Goal: Information Seeking & Learning: Learn about a topic

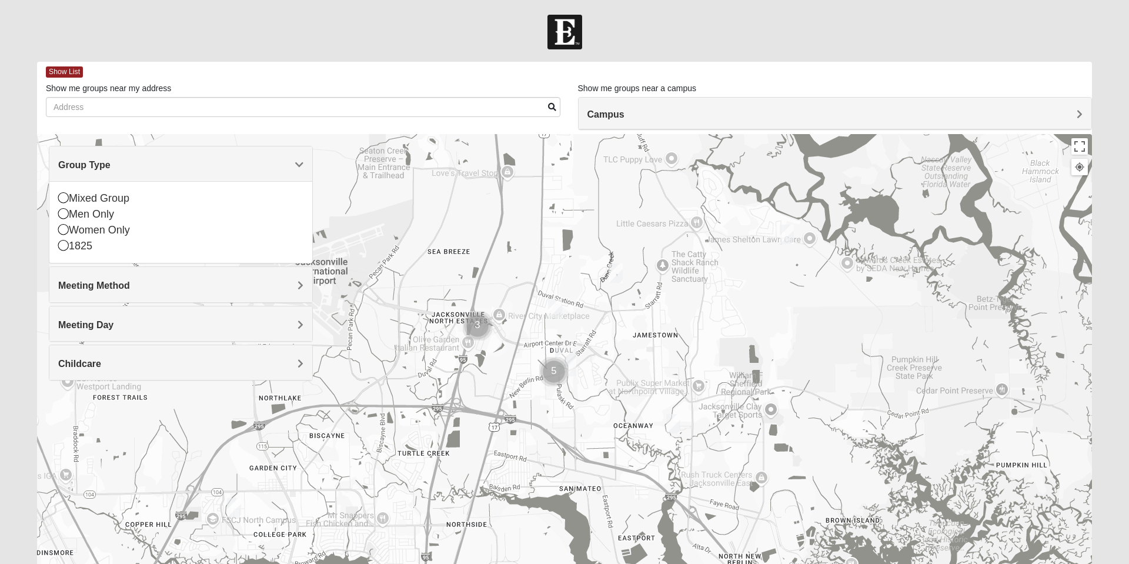
scroll to position [83, 0]
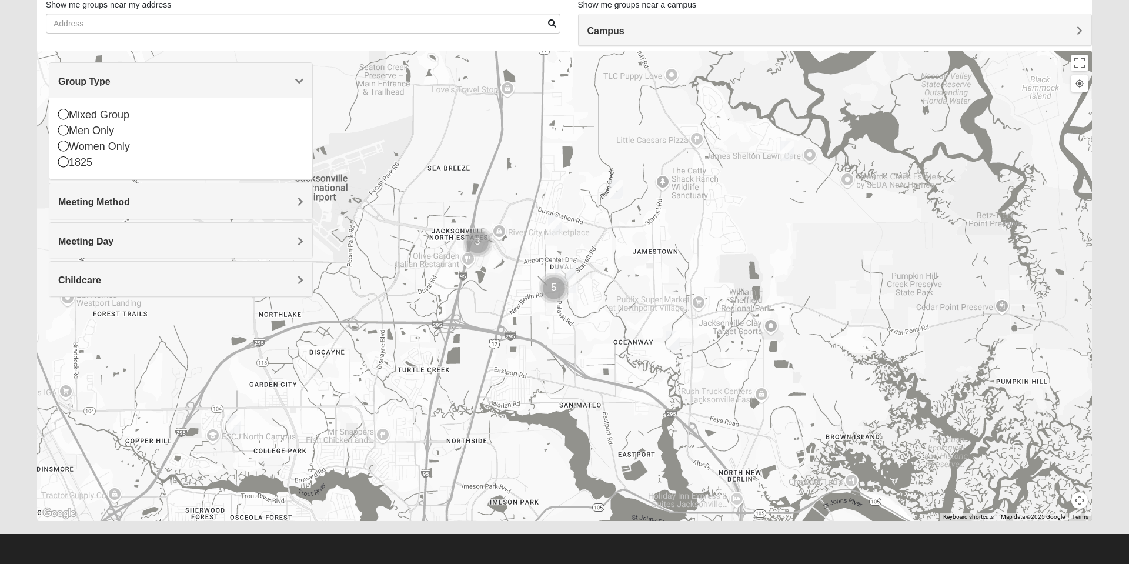
click at [120, 112] on div "Mixed Group" at bounding box center [180, 115] width 245 height 16
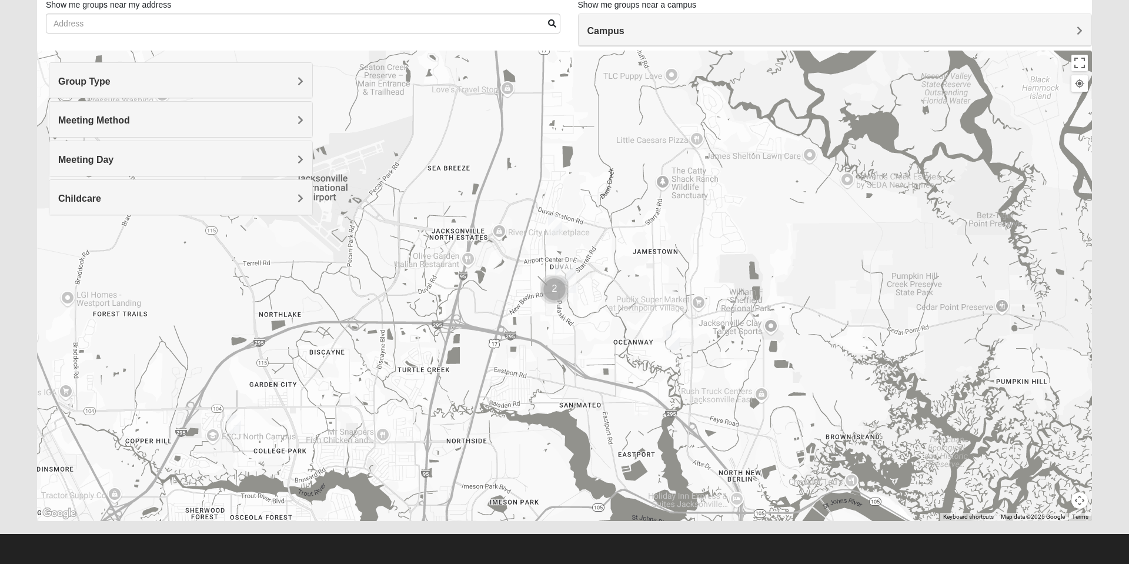
click at [212, 127] on div "Meeting Method" at bounding box center [180, 119] width 263 height 35
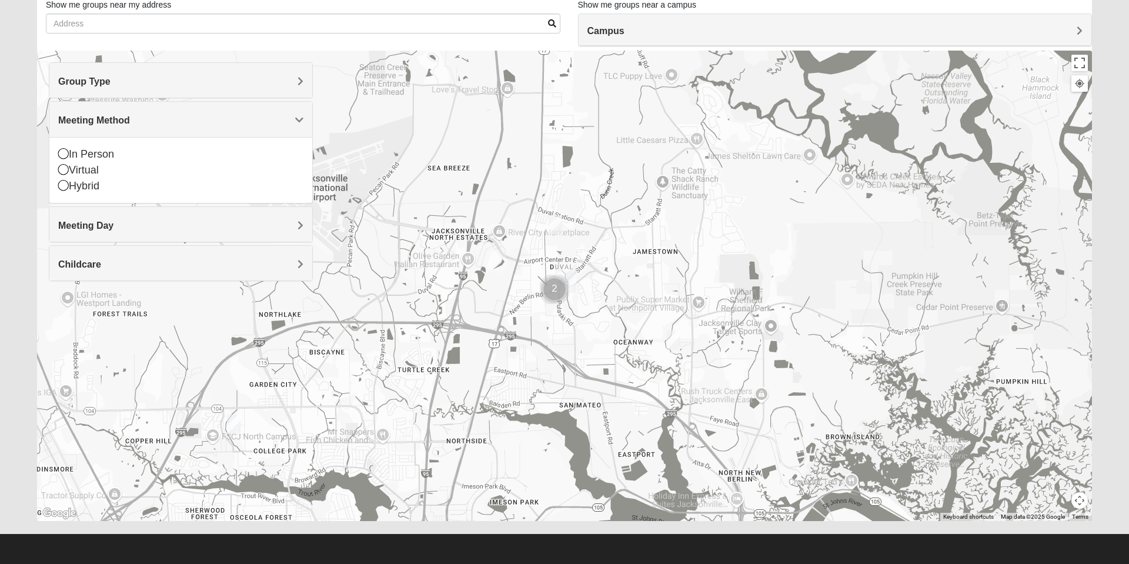
click at [109, 158] on div "In Person" at bounding box center [180, 154] width 245 height 16
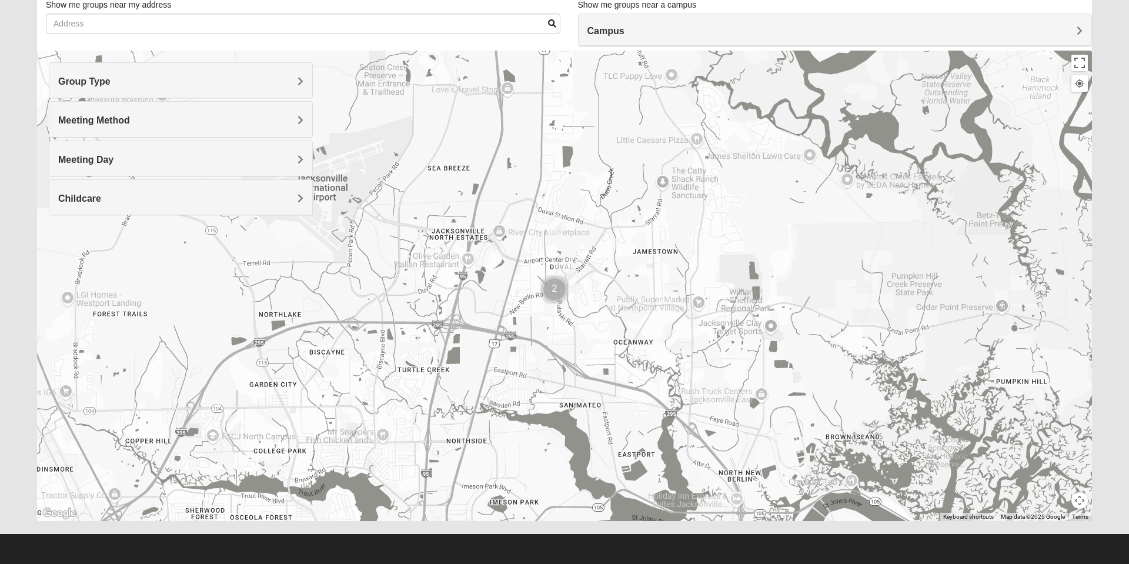
click at [143, 157] on h4 "Meeting Day" at bounding box center [180, 159] width 245 height 11
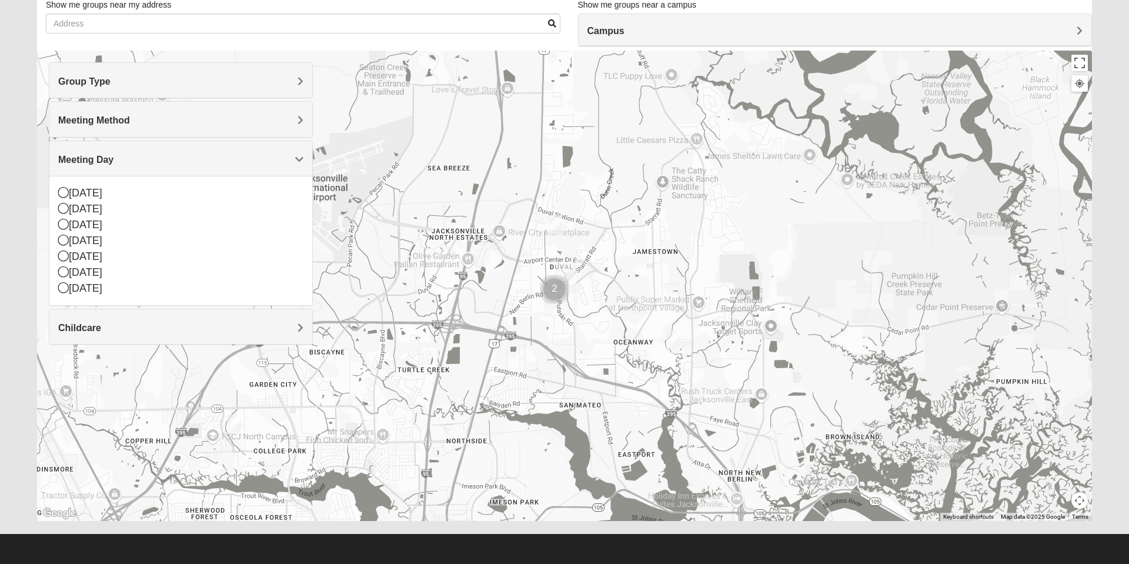
click at [119, 239] on div "[DATE]" at bounding box center [180, 241] width 245 height 16
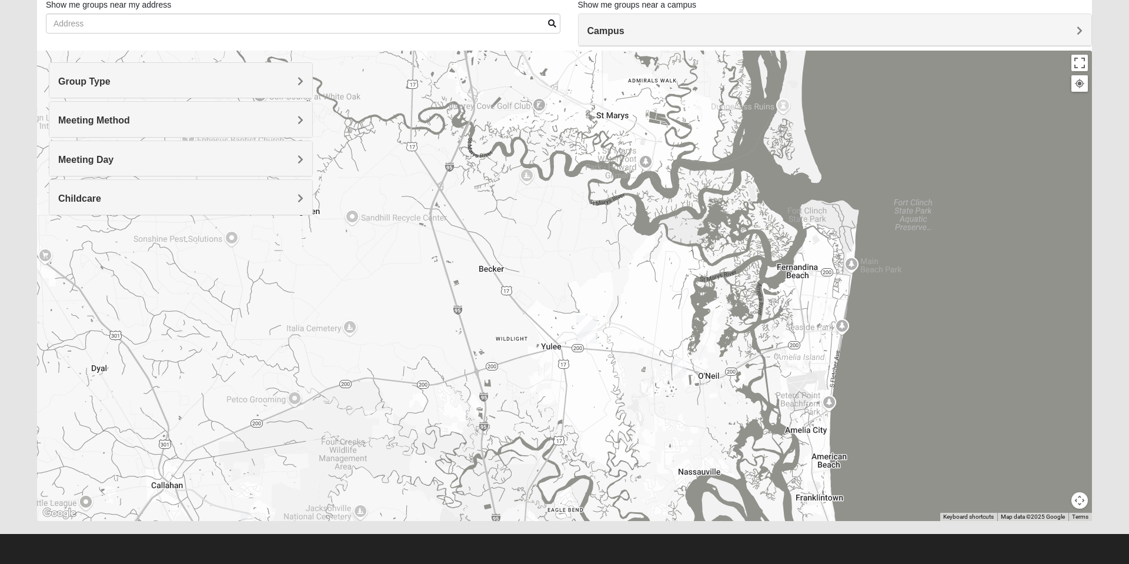
click at [1062, 33] on h4 "Campus" at bounding box center [834, 30] width 495 height 11
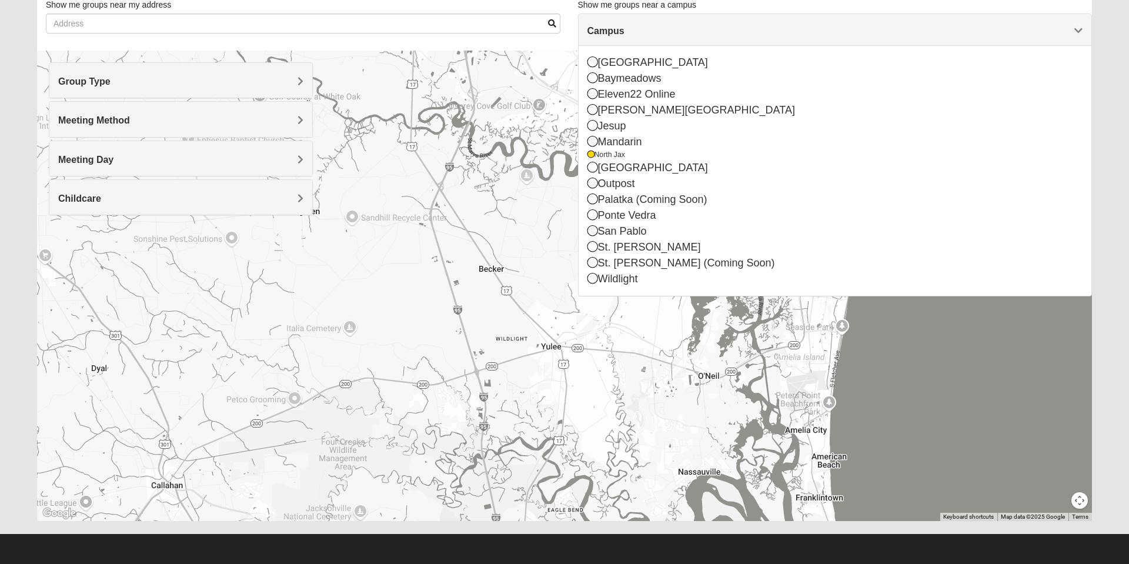
click at [150, 156] on h4 "Meeting Day" at bounding box center [180, 159] width 245 height 11
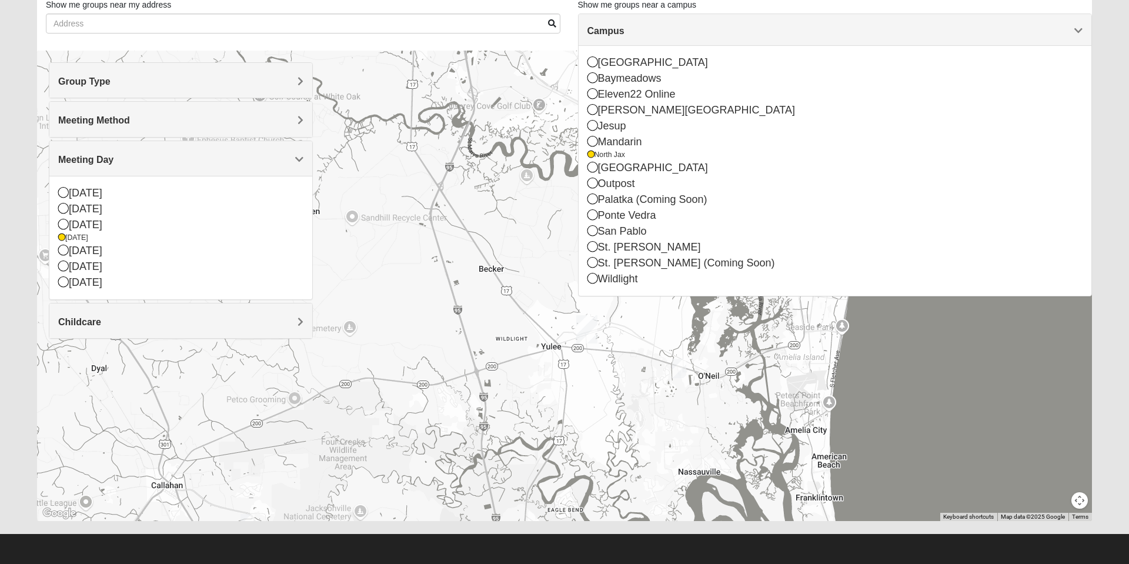
click at [255, 156] on h4 "Meeting Day" at bounding box center [180, 159] width 245 height 11
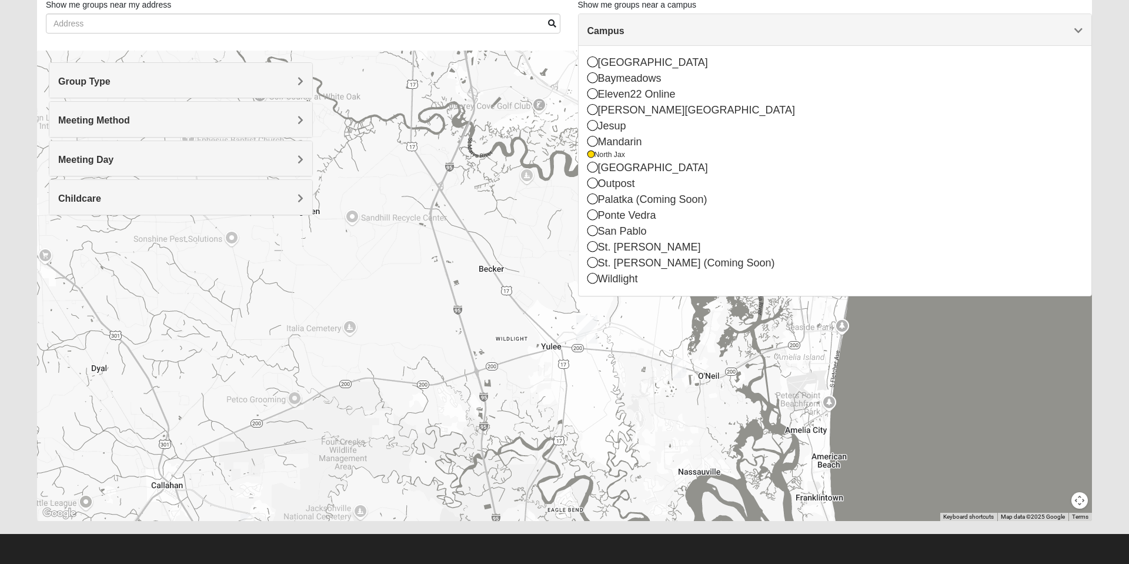
click at [283, 207] on div "Childcare" at bounding box center [180, 197] width 263 height 35
click at [68, 250] on icon at bounding box center [63, 247] width 11 height 11
click at [408, 283] on div at bounding box center [564, 286] width 1054 height 470
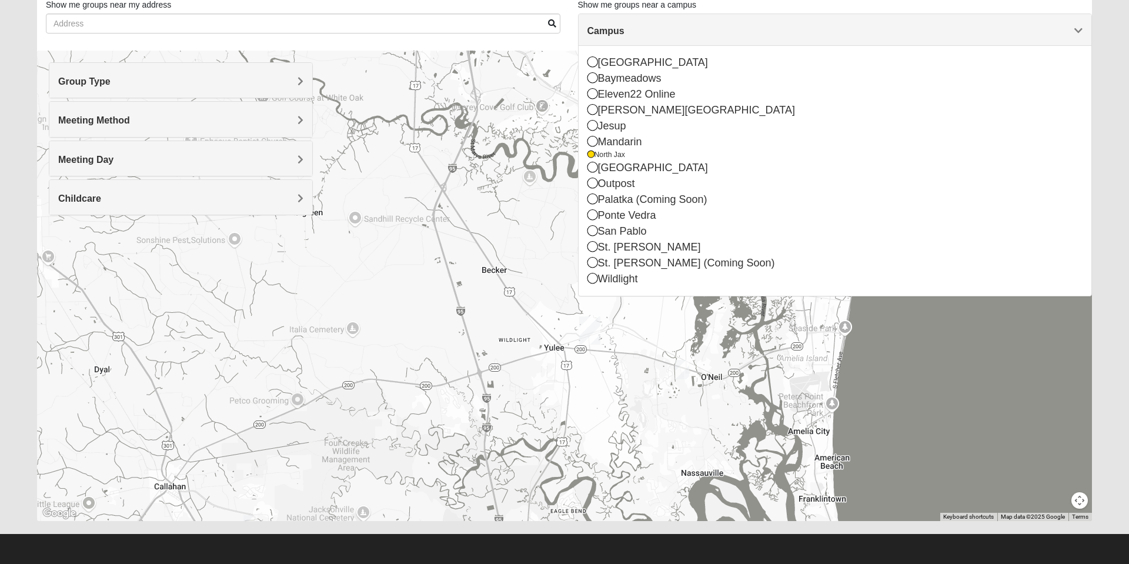
click at [600, 156] on div "North Jax" at bounding box center [834, 155] width 495 height 10
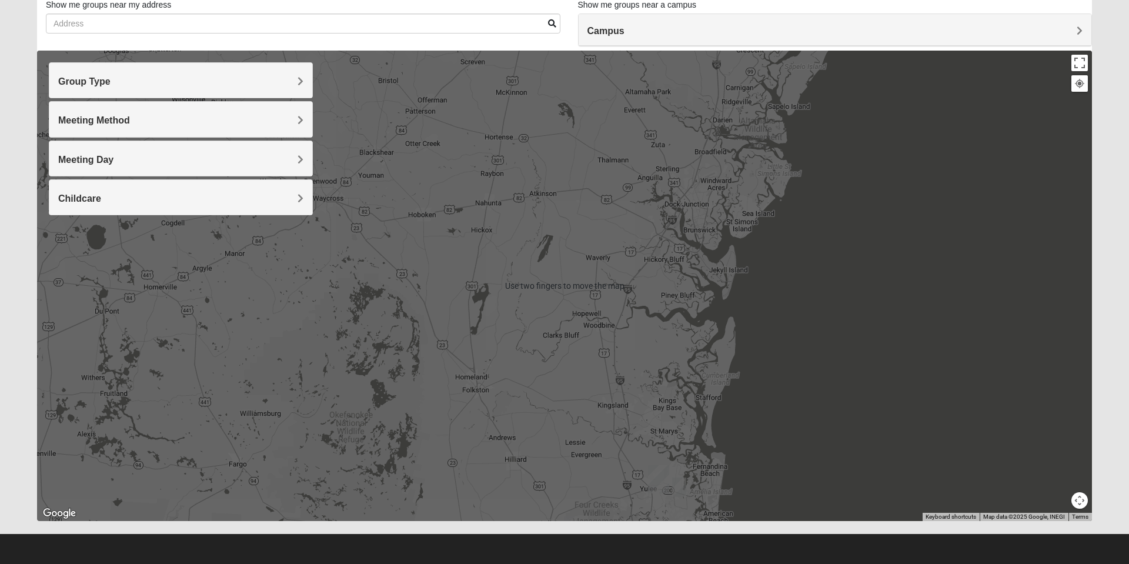
click at [296, 84] on h4 "Group Type" at bounding box center [180, 81] width 245 height 11
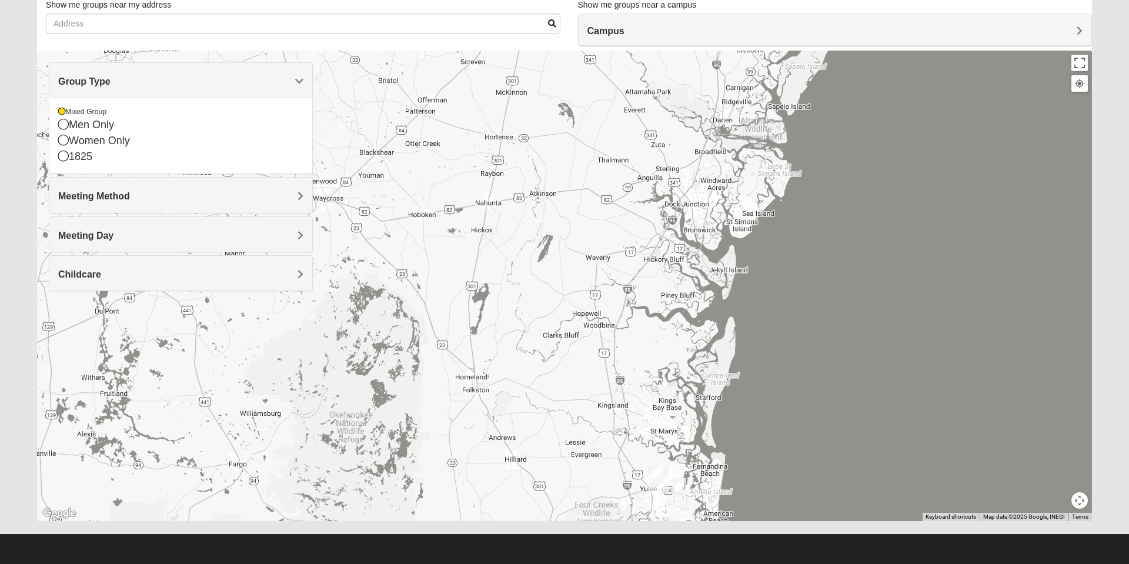
click at [152, 192] on h4 "Meeting Method" at bounding box center [180, 195] width 245 height 11
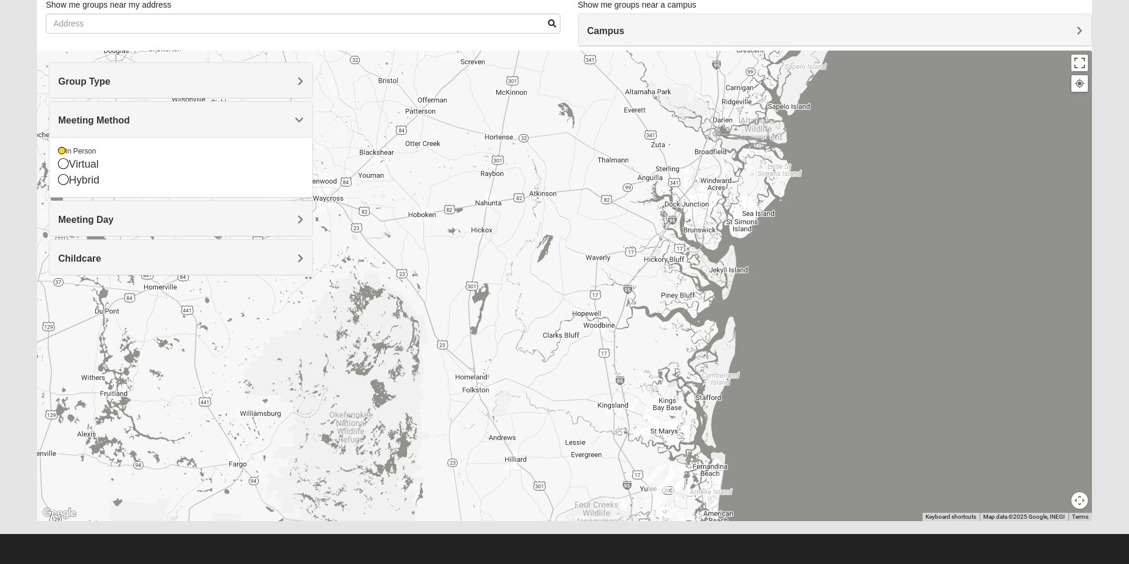
click at [59, 181] on icon at bounding box center [63, 179] width 11 height 11
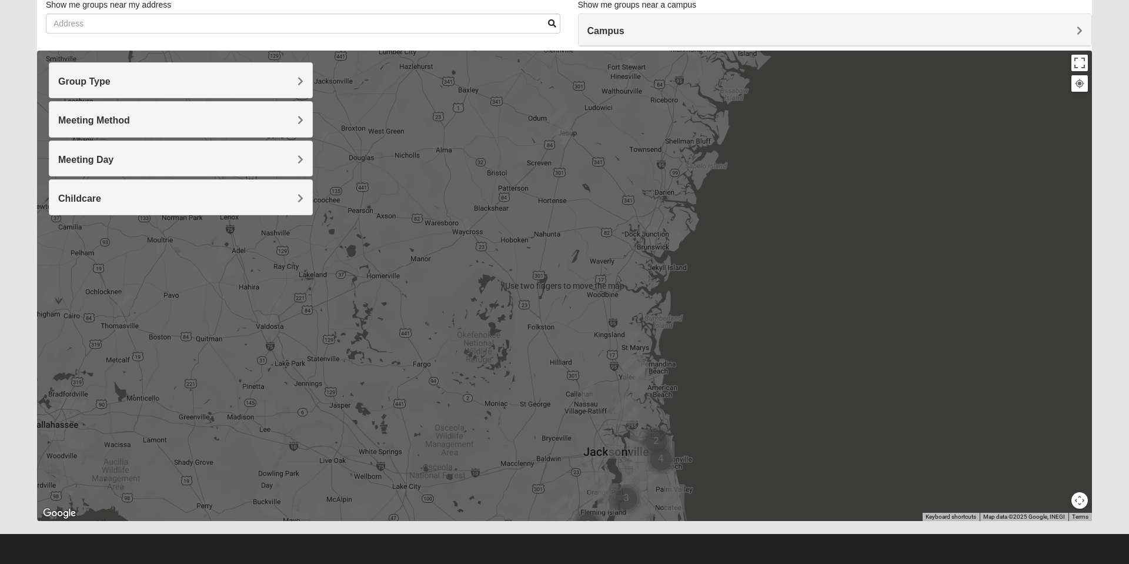
click at [1064, 34] on h4 "Campus" at bounding box center [834, 30] width 495 height 11
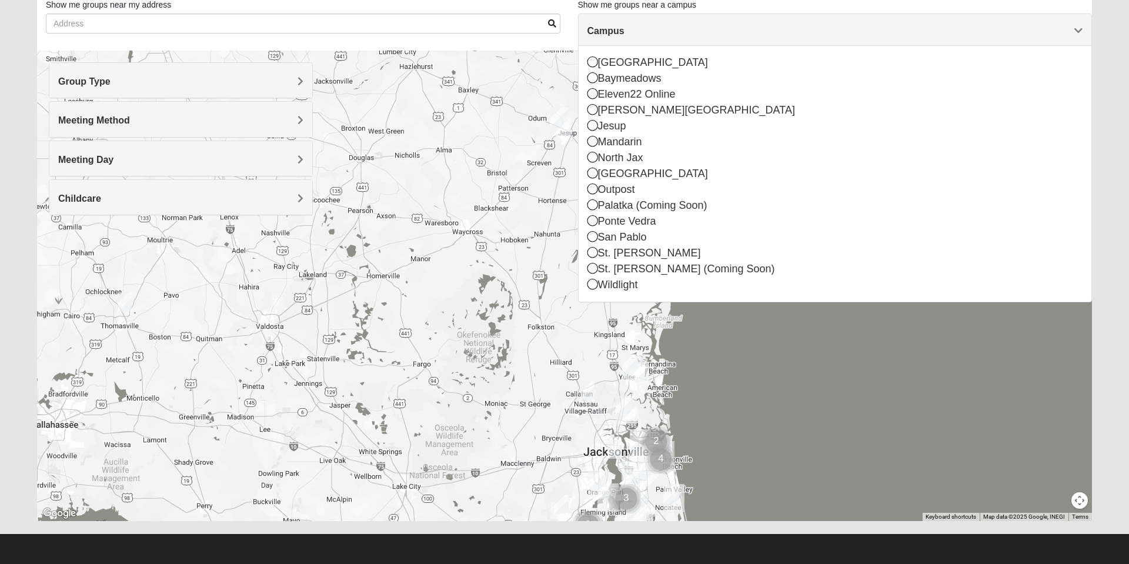
click at [630, 284] on div "Wildlight" at bounding box center [834, 285] width 495 height 16
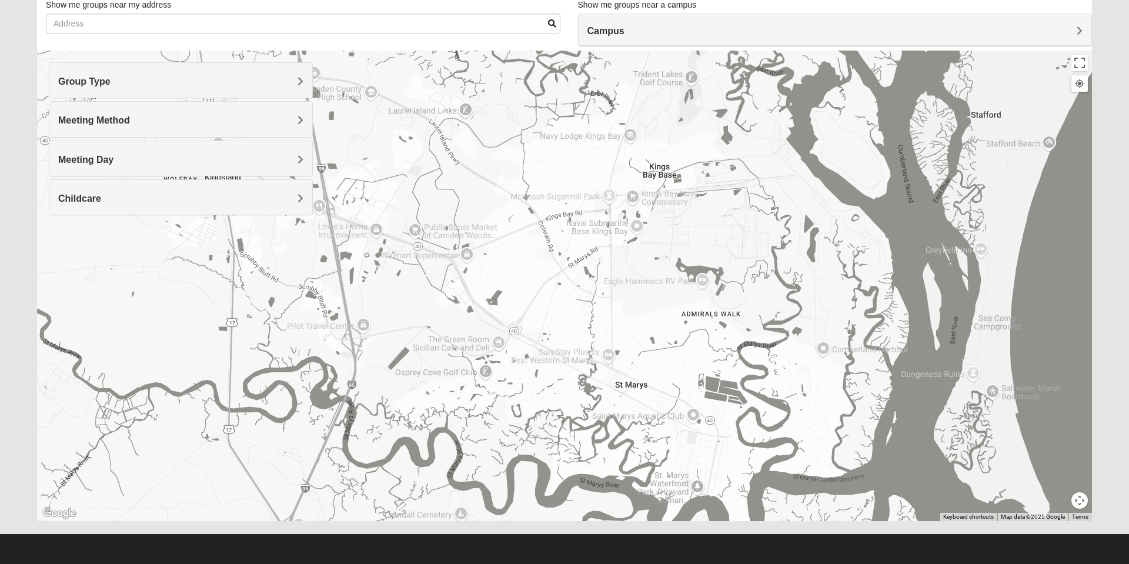
click at [288, 81] on h4 "Group Type" at bounding box center [180, 81] width 245 height 11
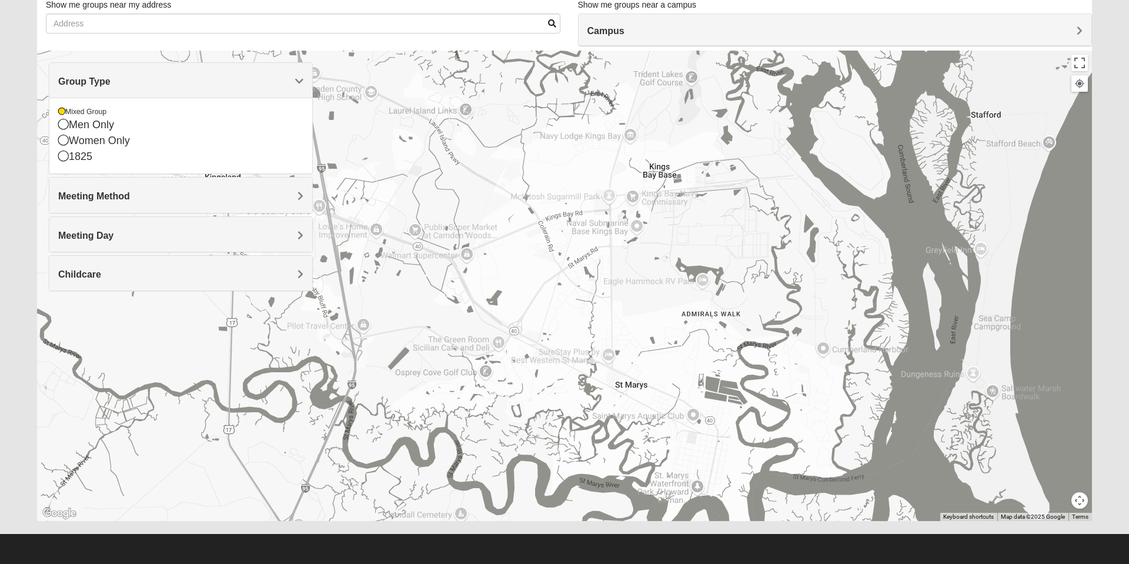
click at [124, 196] on span "Meeting Method" at bounding box center [94, 196] width 72 height 10
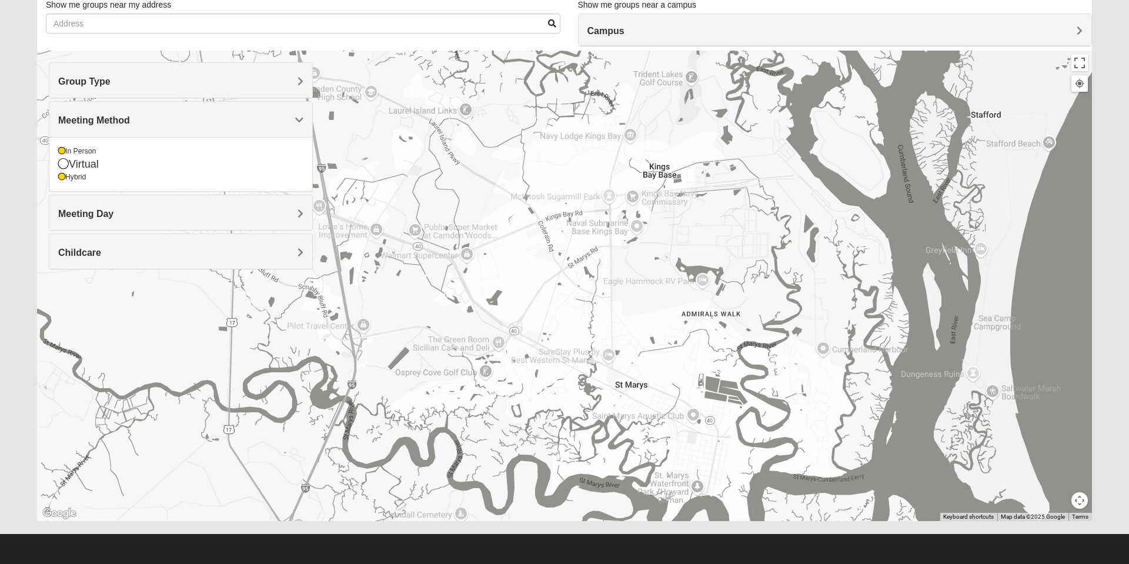
click at [68, 163] on icon at bounding box center [63, 163] width 11 height 11
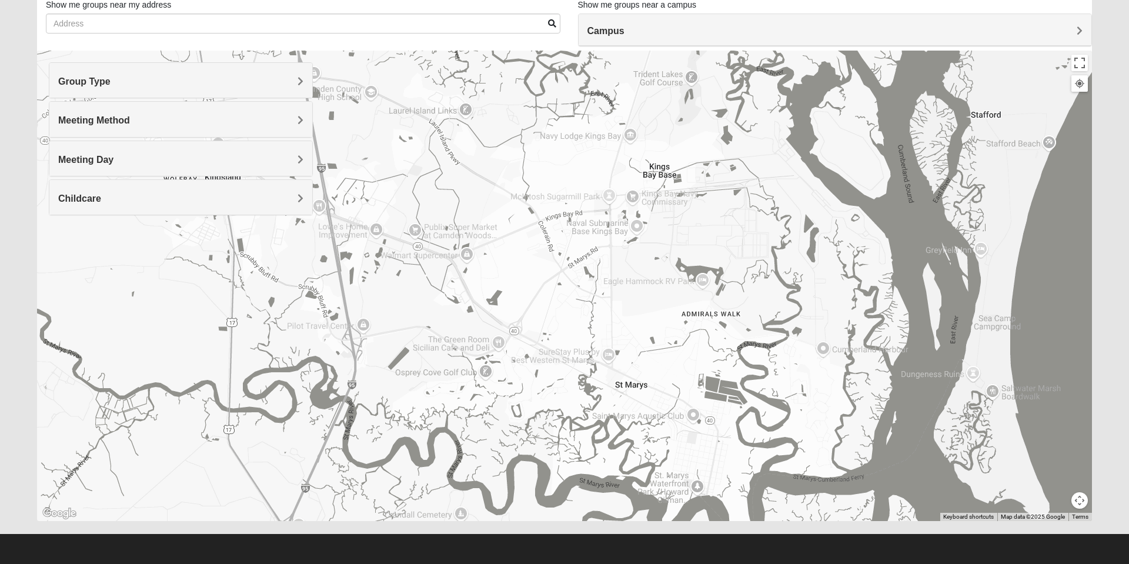
click at [189, 162] on h4 "Meeting Day" at bounding box center [180, 159] width 245 height 11
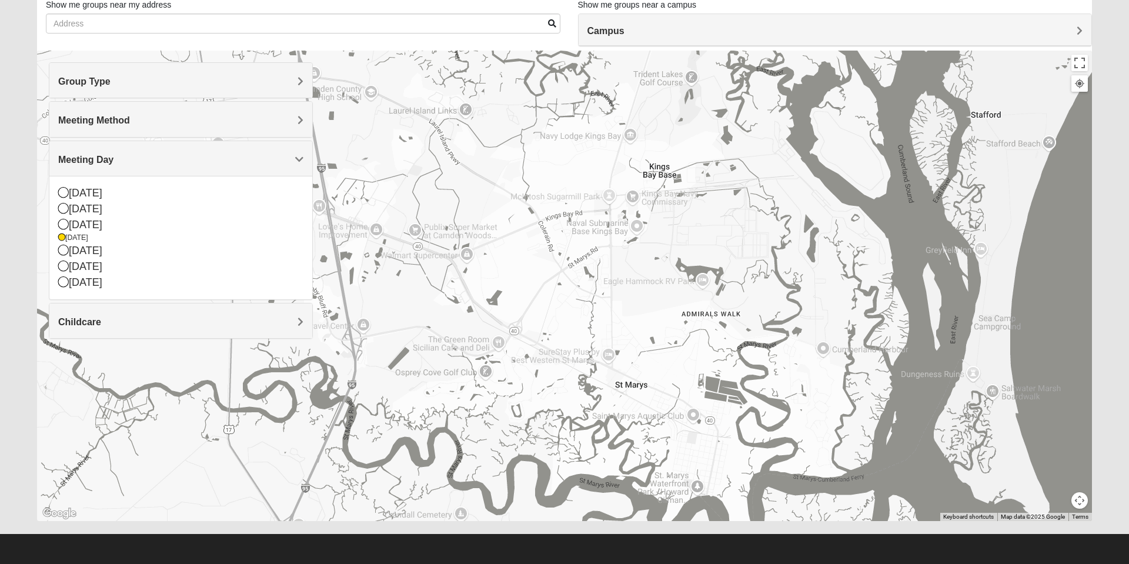
click at [162, 83] on h4 "Group Type" at bounding box center [180, 81] width 245 height 11
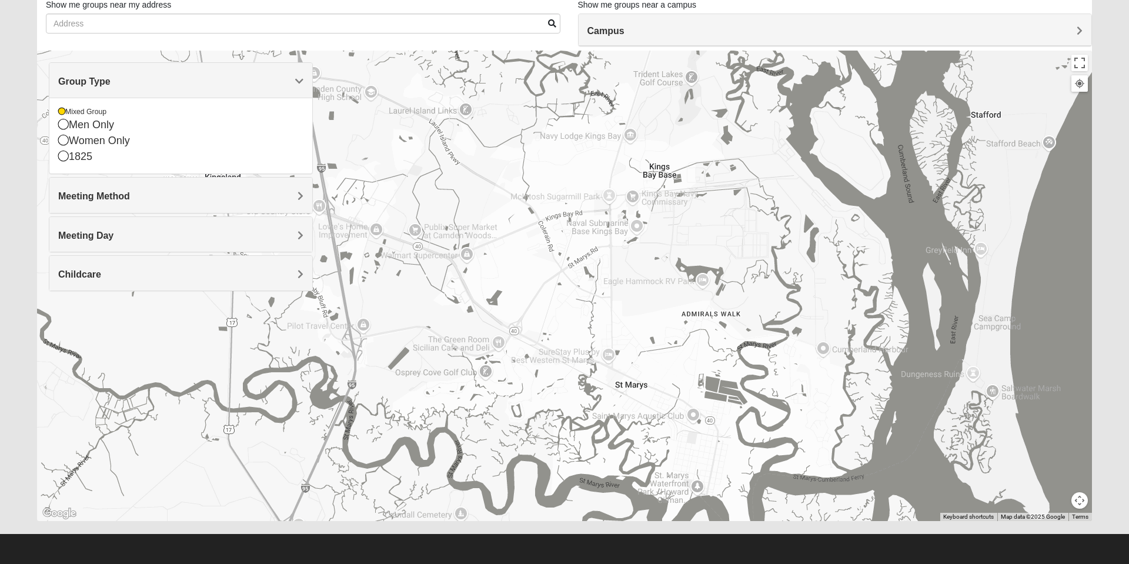
click at [121, 283] on div "Childcare" at bounding box center [180, 273] width 263 height 35
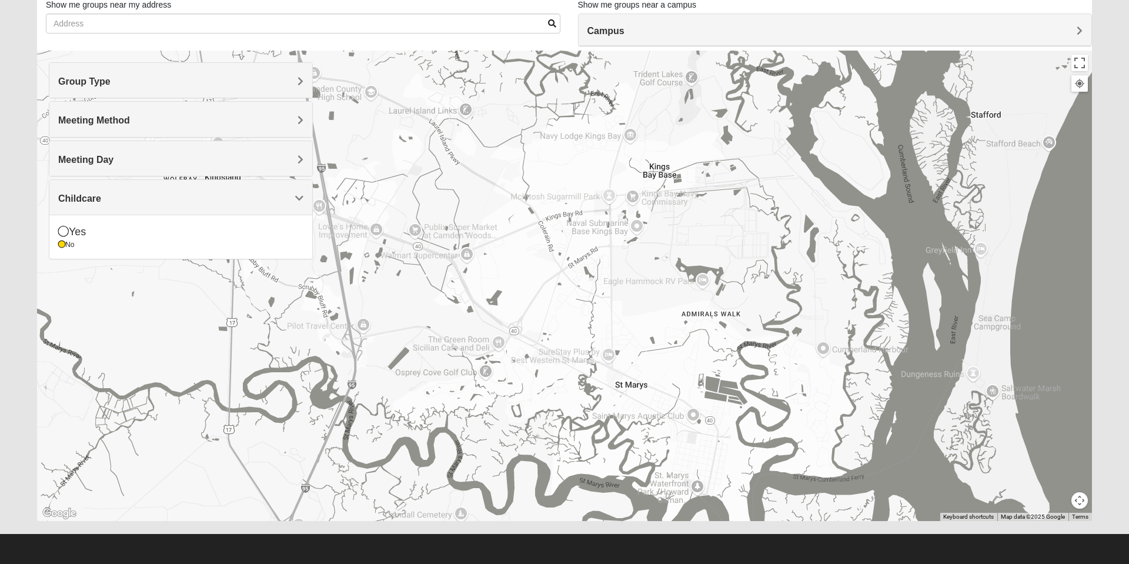
click at [65, 231] on icon at bounding box center [63, 231] width 11 height 11
click at [212, 314] on div at bounding box center [564, 286] width 1054 height 470
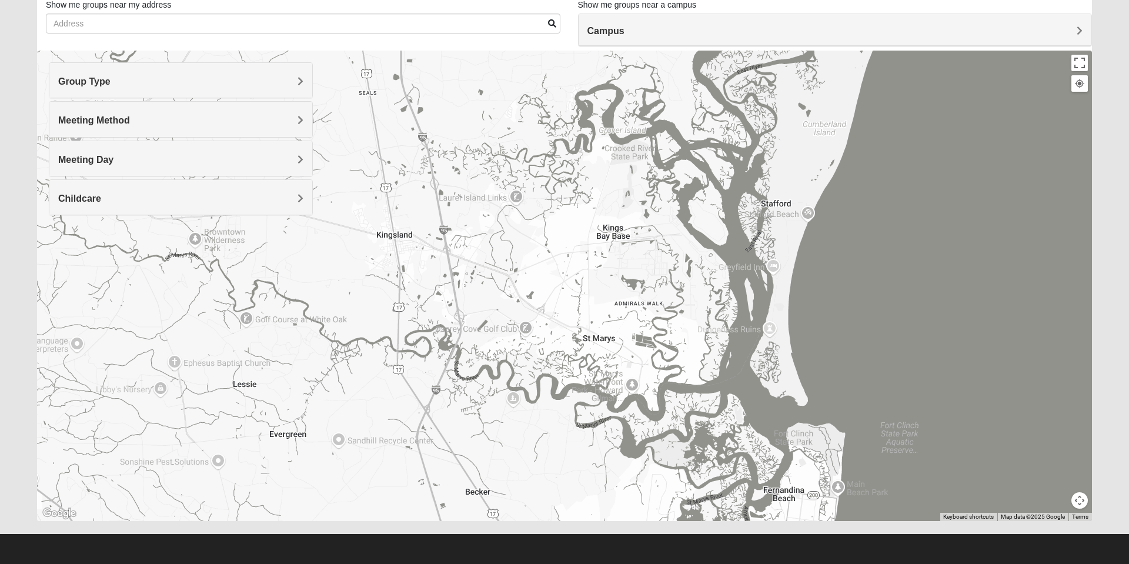
click at [837, 300] on div at bounding box center [564, 286] width 1054 height 470
click at [128, 343] on div at bounding box center [564, 286] width 1054 height 470
click at [907, 254] on div at bounding box center [564, 286] width 1054 height 470
click at [146, 332] on div at bounding box center [564, 286] width 1054 height 470
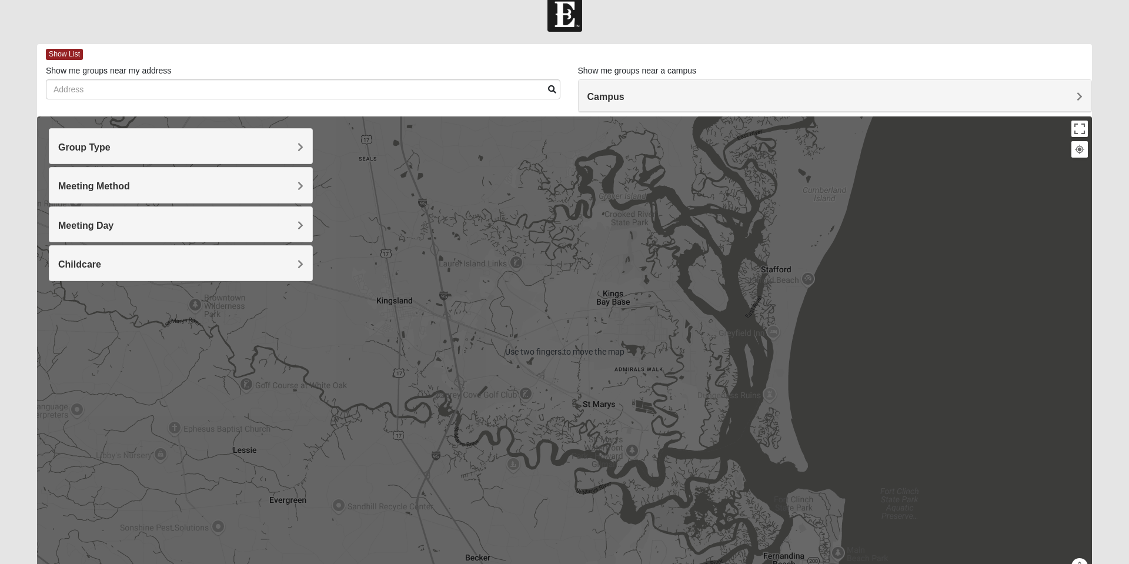
scroll to position [0, 0]
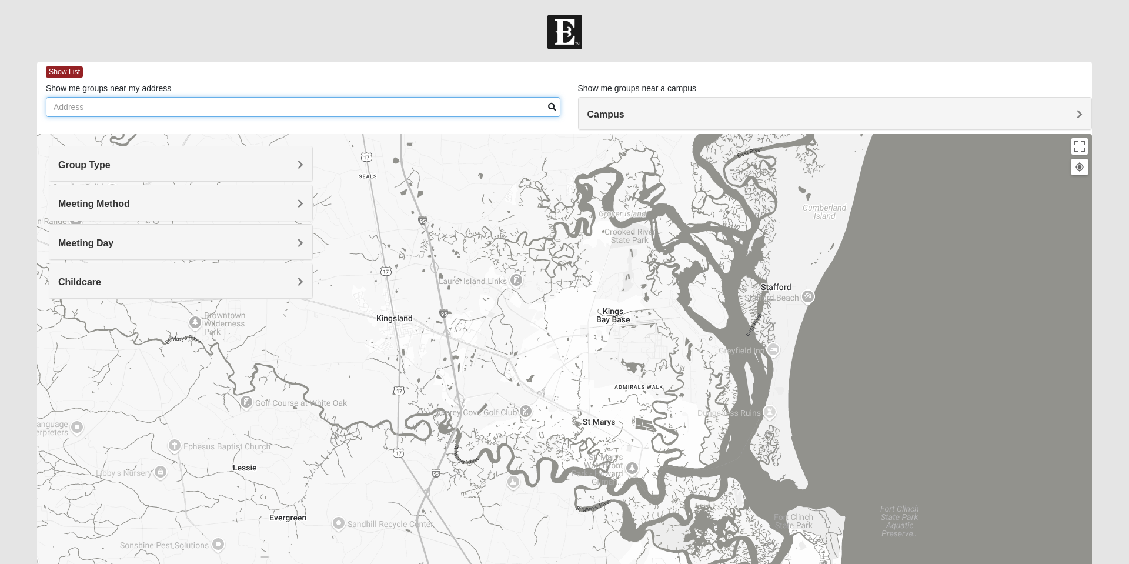
click at [185, 108] on input "Show me groups near my address" at bounding box center [303, 107] width 514 height 20
click at [65, 104] on input "Show me groups near my address" at bounding box center [303, 107] width 514 height 20
type input "47 NATURES DRIVE"
click at [548, 107] on span at bounding box center [552, 107] width 8 height 8
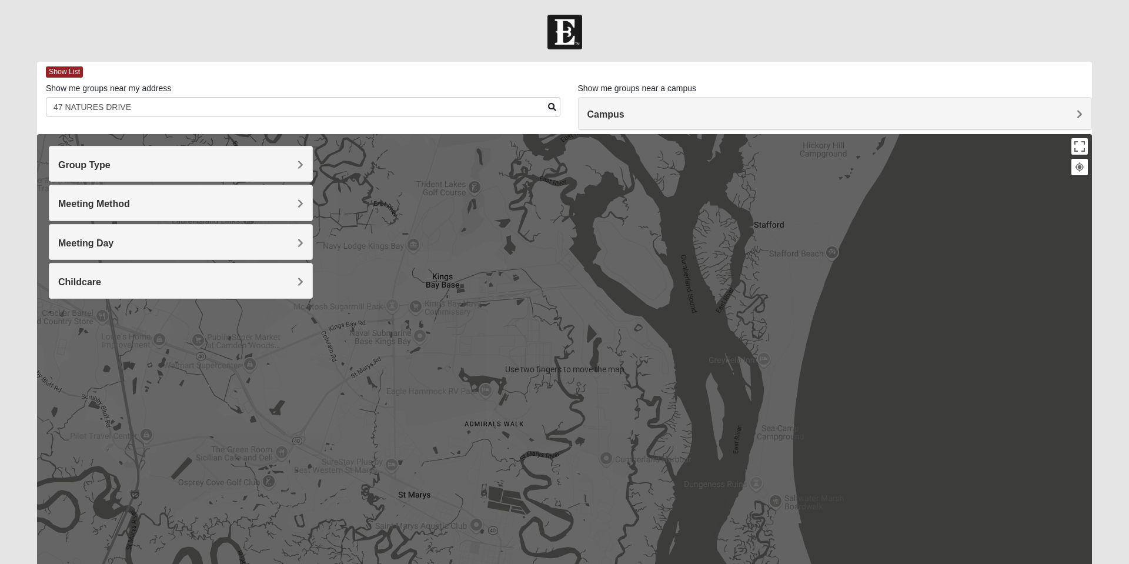
click at [611, 341] on div at bounding box center [564, 369] width 1054 height 470
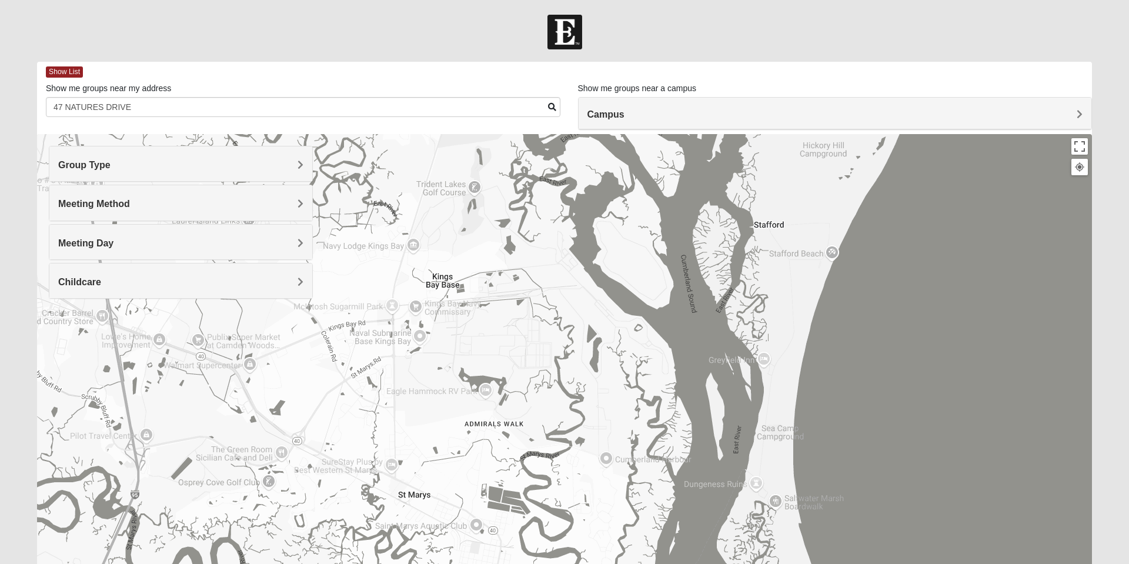
click at [111, 164] on span "Group Type" at bounding box center [84, 165] width 52 height 10
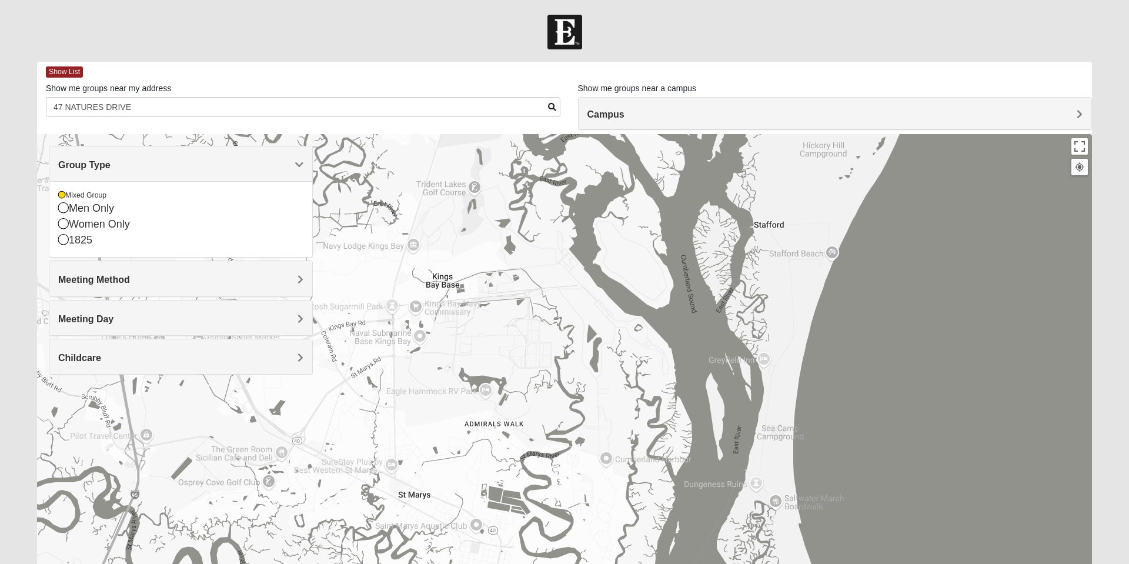
click at [147, 289] on div "Meeting Method" at bounding box center [180, 278] width 263 height 35
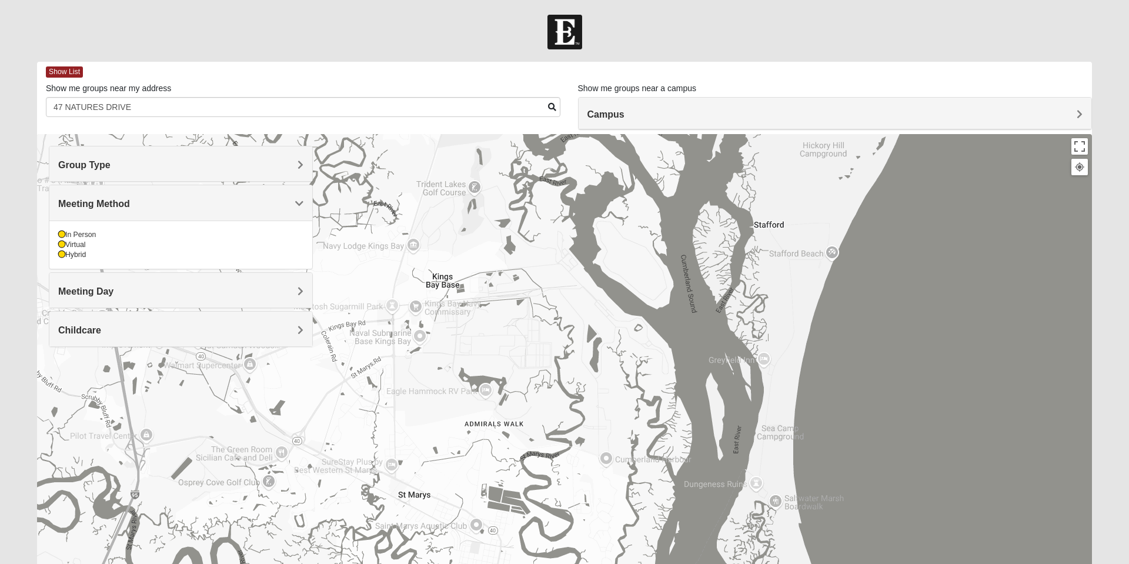
click at [145, 295] on h4 "Meeting Day" at bounding box center [180, 291] width 245 height 11
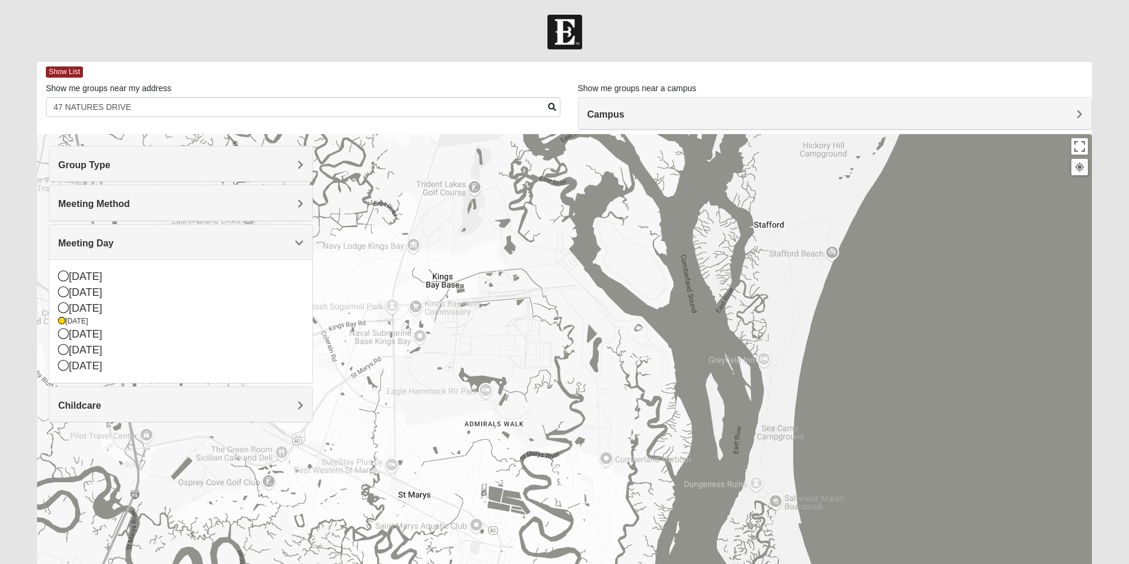
click at [162, 402] on h4 "Childcare" at bounding box center [180, 405] width 245 height 11
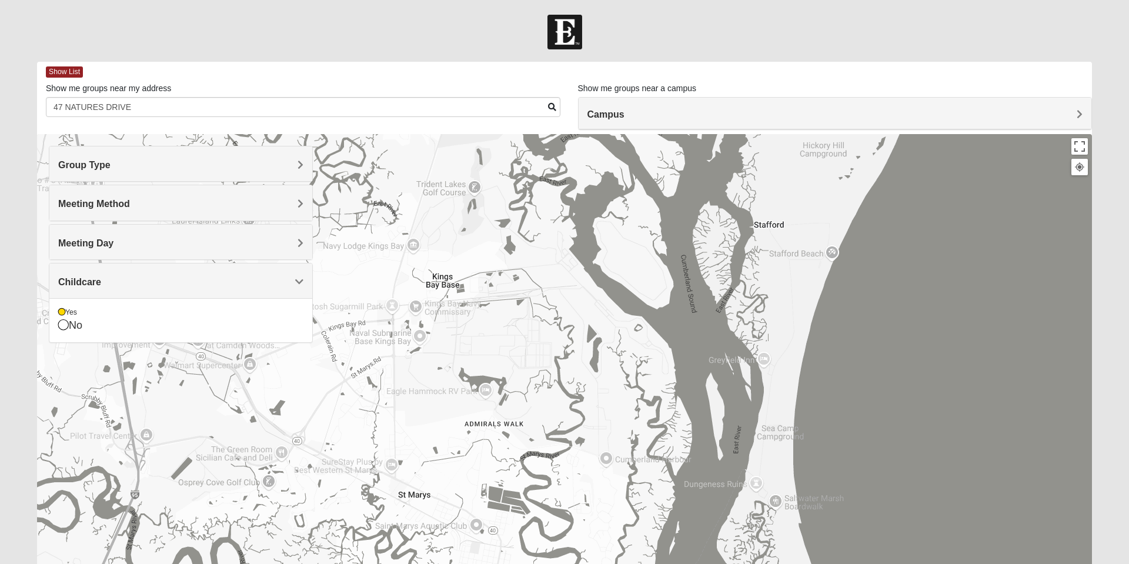
click at [66, 324] on icon at bounding box center [63, 324] width 11 height 11
click at [65, 331] on div at bounding box center [564, 369] width 1054 height 470
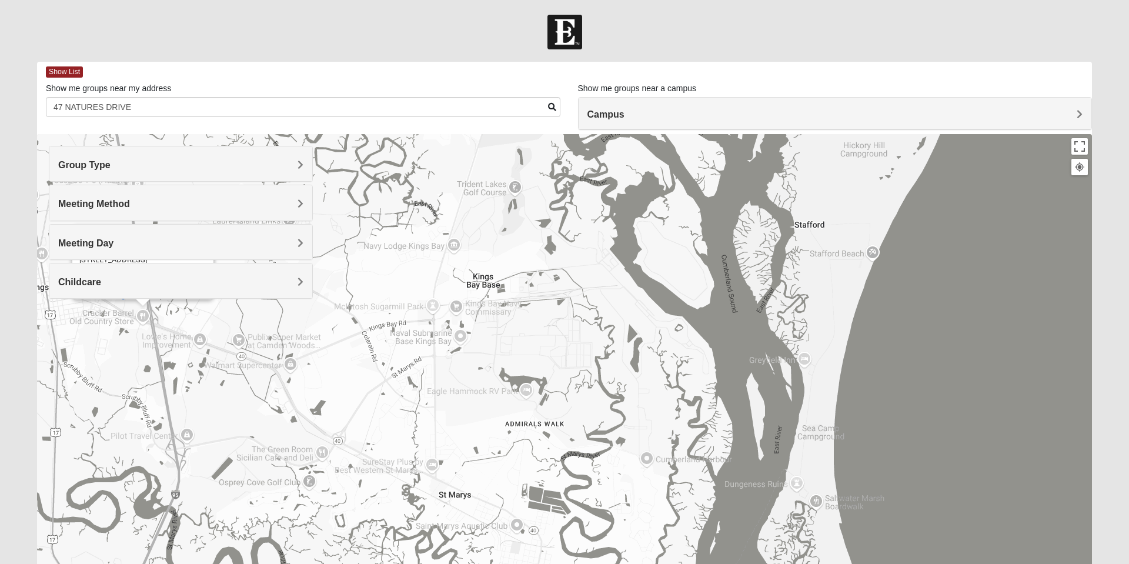
scroll to position [1, 0]
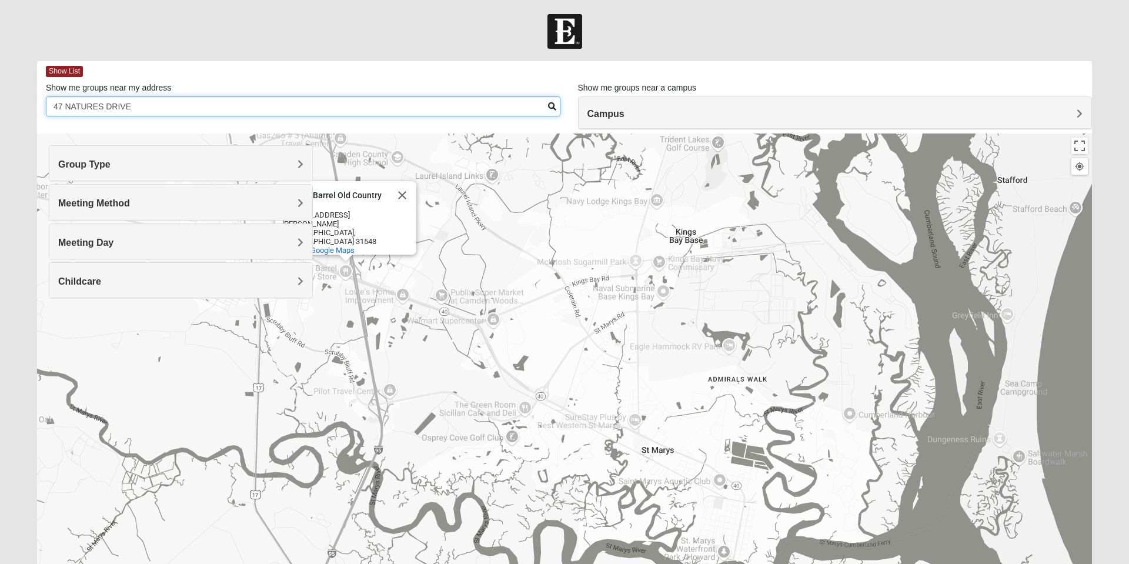
click at [164, 104] on input "47 NATURES DRIVE" at bounding box center [303, 106] width 514 height 20
click at [417, 103] on input "47 NATURES DRIVE" at bounding box center [303, 106] width 514 height 20
click at [421, 111] on input "47 NATURES DRIVE" at bounding box center [303, 106] width 514 height 20
click at [396, 197] on button "Close" at bounding box center [402, 195] width 28 height 28
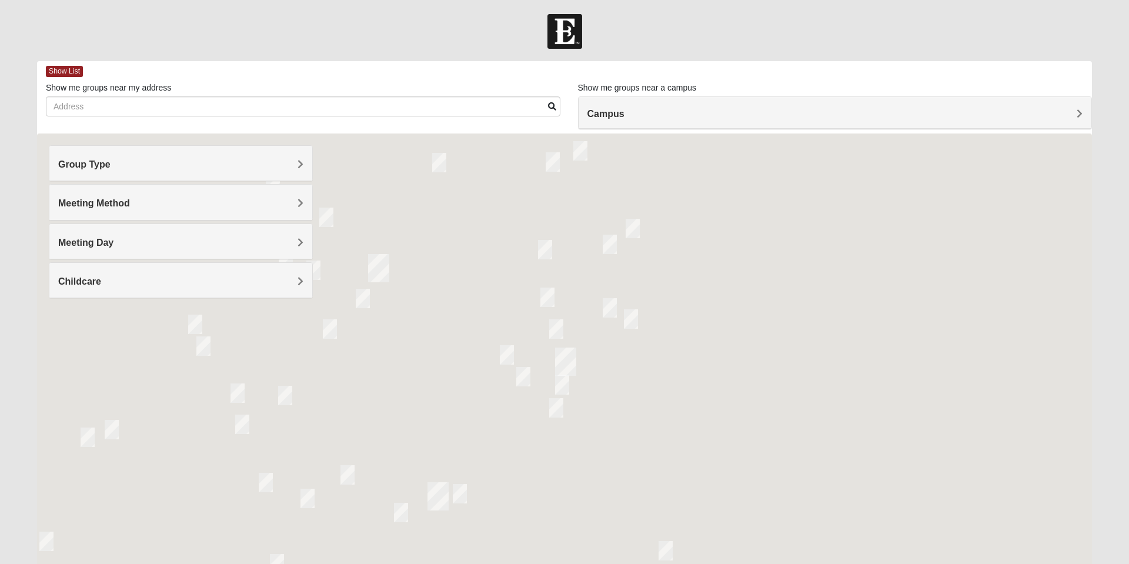
scroll to position [1, 0]
